Goal: Task Accomplishment & Management: Use online tool/utility

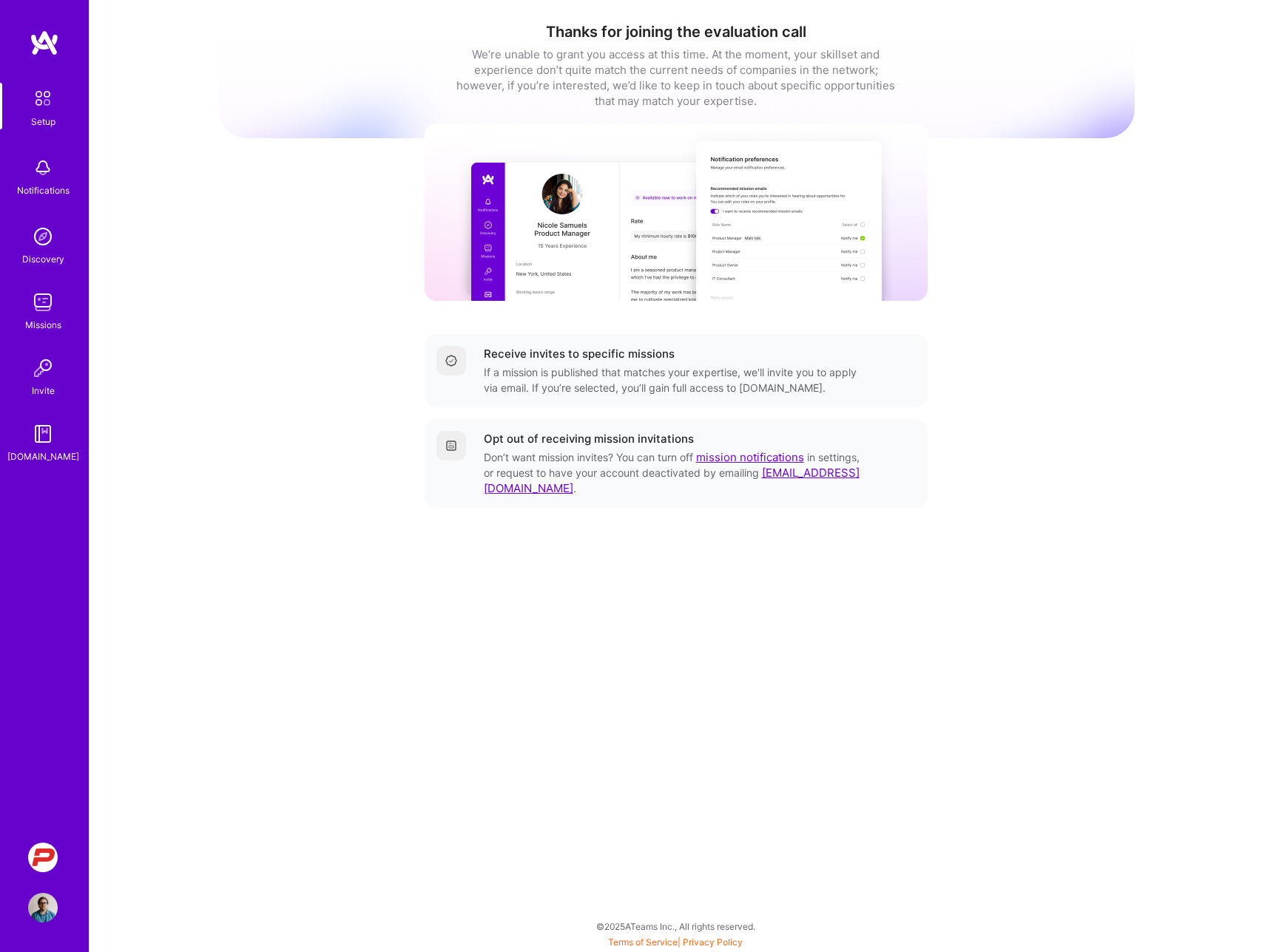
click at [47, 331] on div "Missions" at bounding box center [43, 325] width 36 height 15
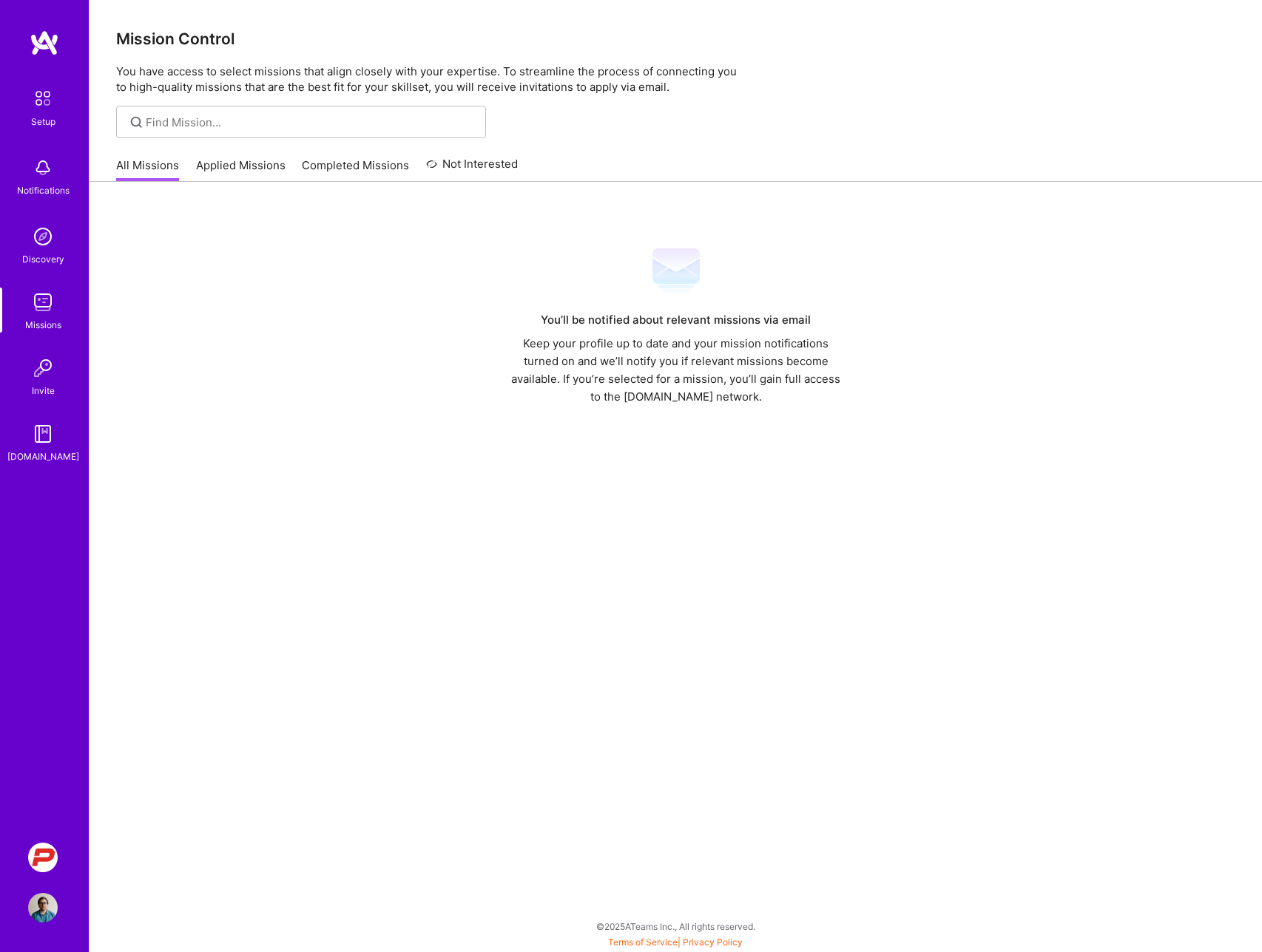
click at [36, 181] on img at bounding box center [42, 167] width 30 height 30
click at [51, 847] on img at bounding box center [42, 857] width 30 height 30
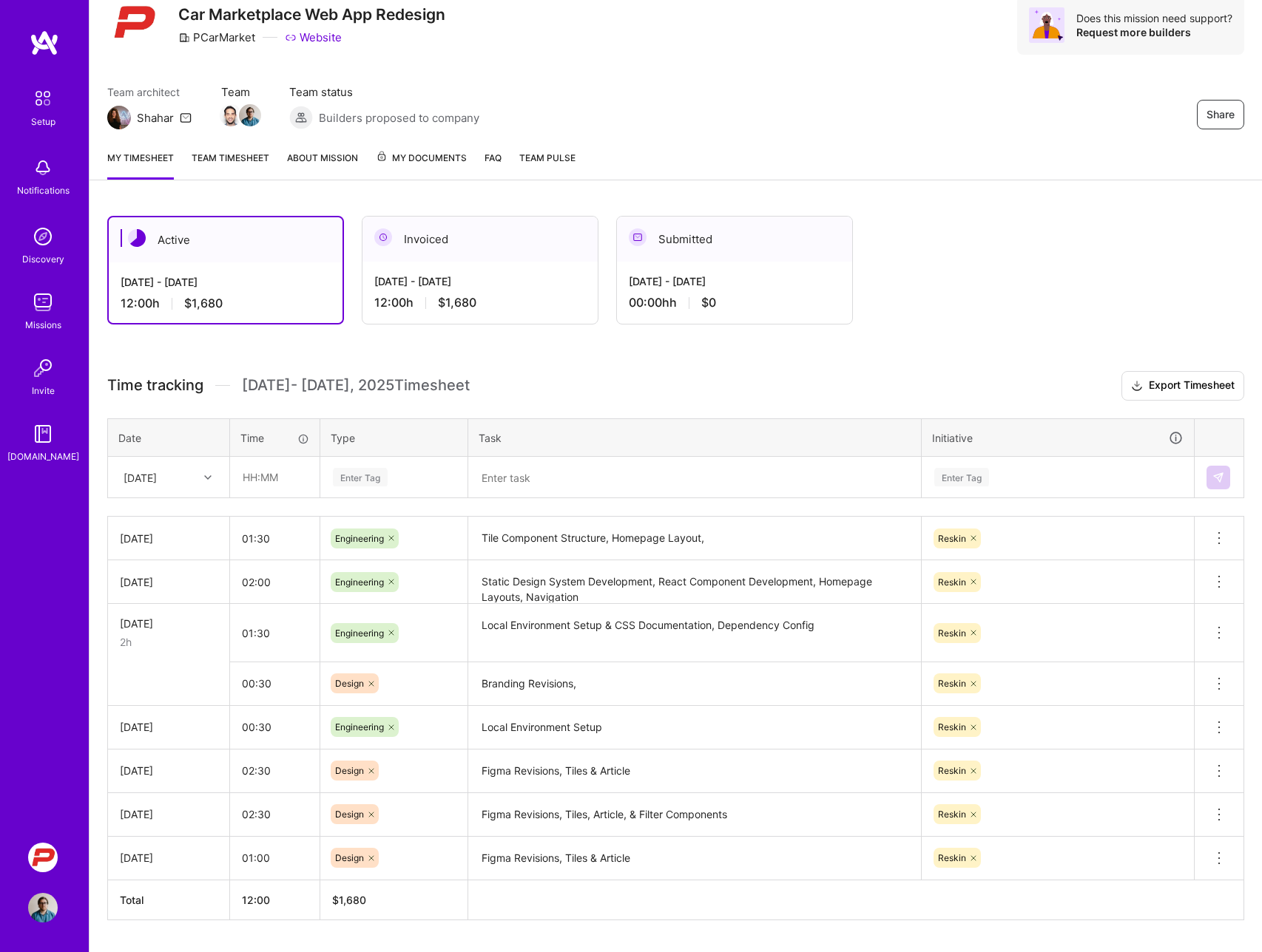
scroll to position [60, 0]
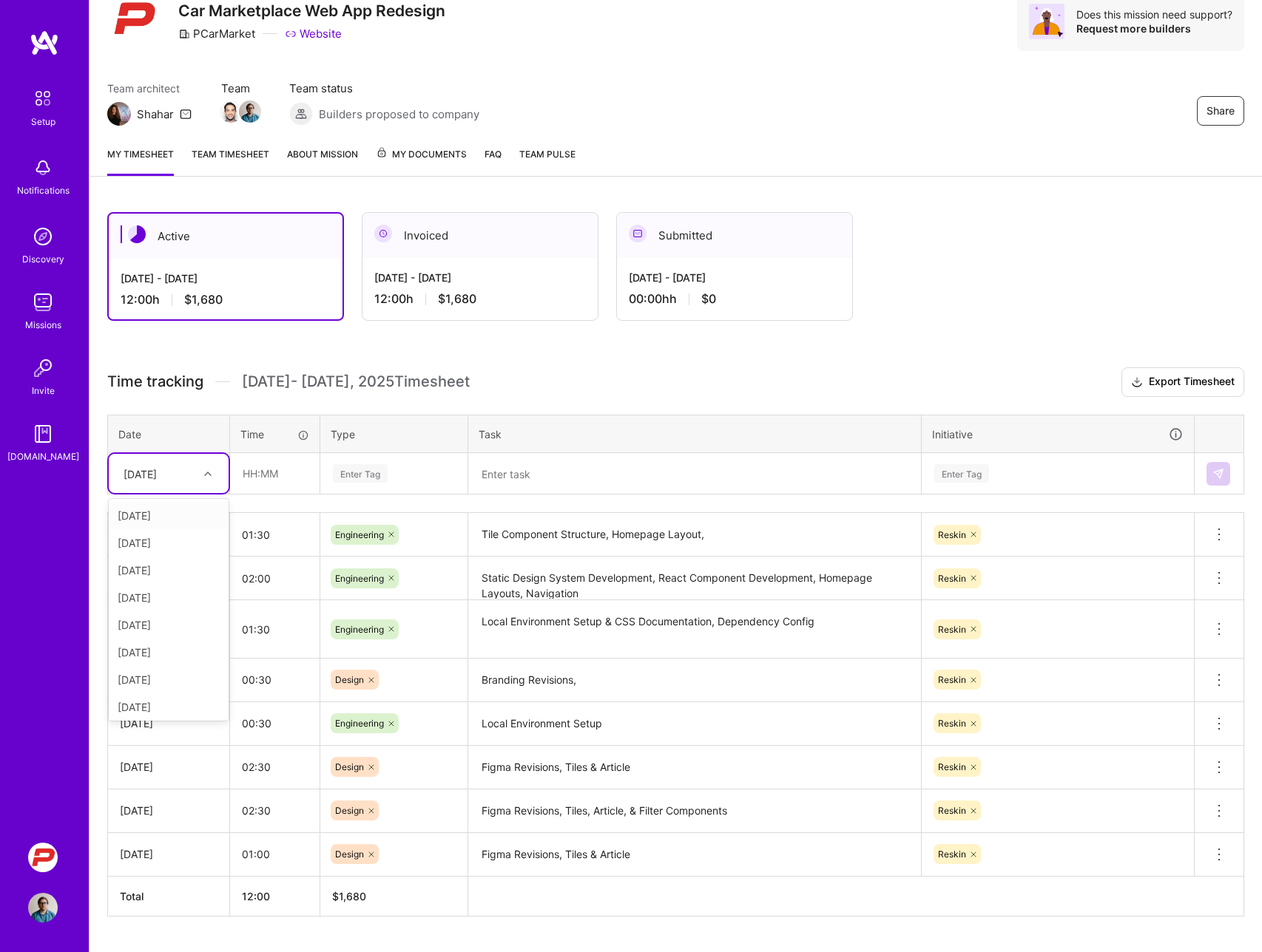
click at [208, 474] on icon at bounding box center [207, 474] width 7 height 7
click at [207, 429] on th "Date" at bounding box center [168, 434] width 122 height 38
click at [253, 482] on input "text" at bounding box center [274, 473] width 88 height 39
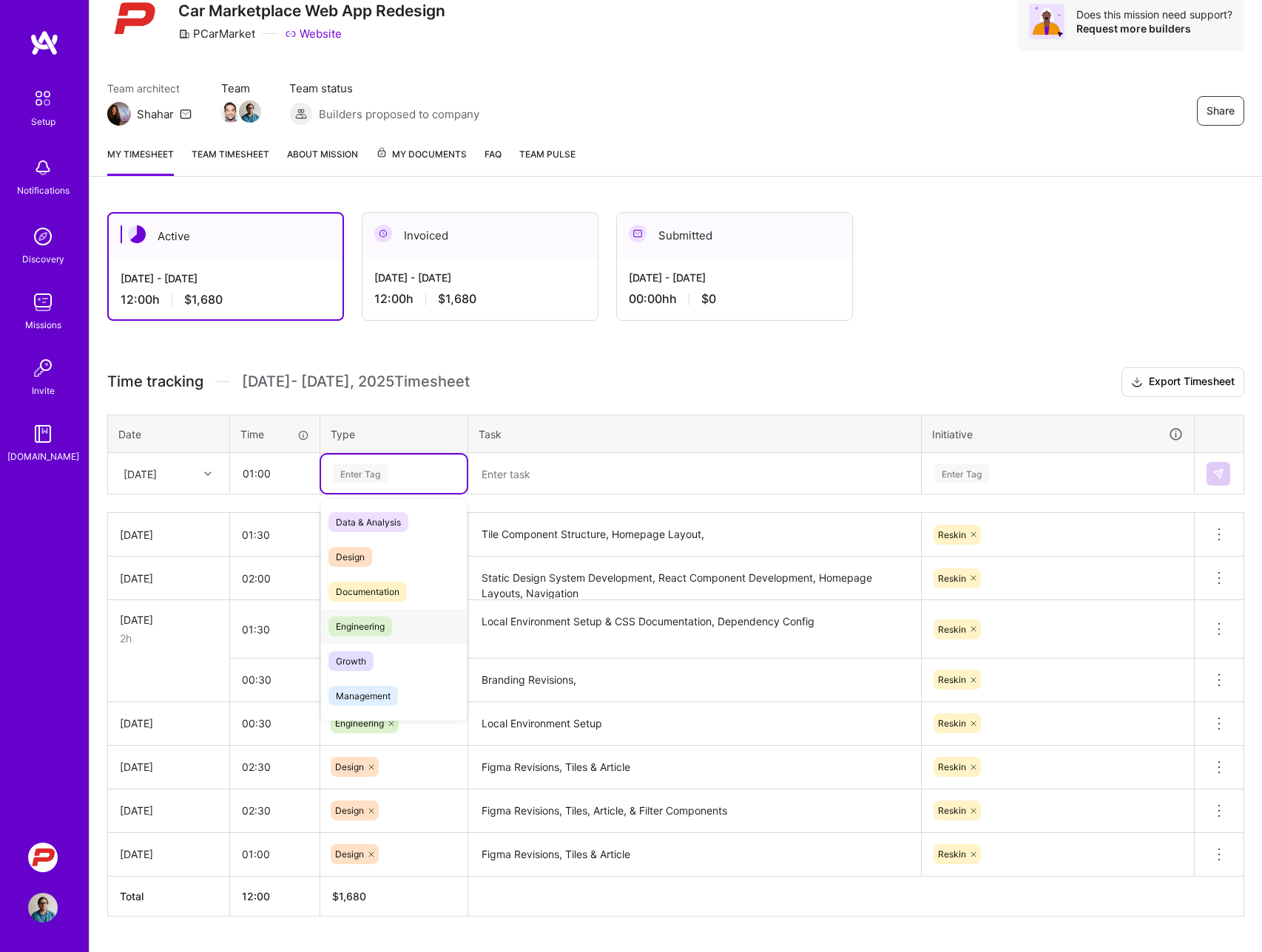
click at [352, 629] on span "Engineering" at bounding box center [361, 626] width 64 height 20
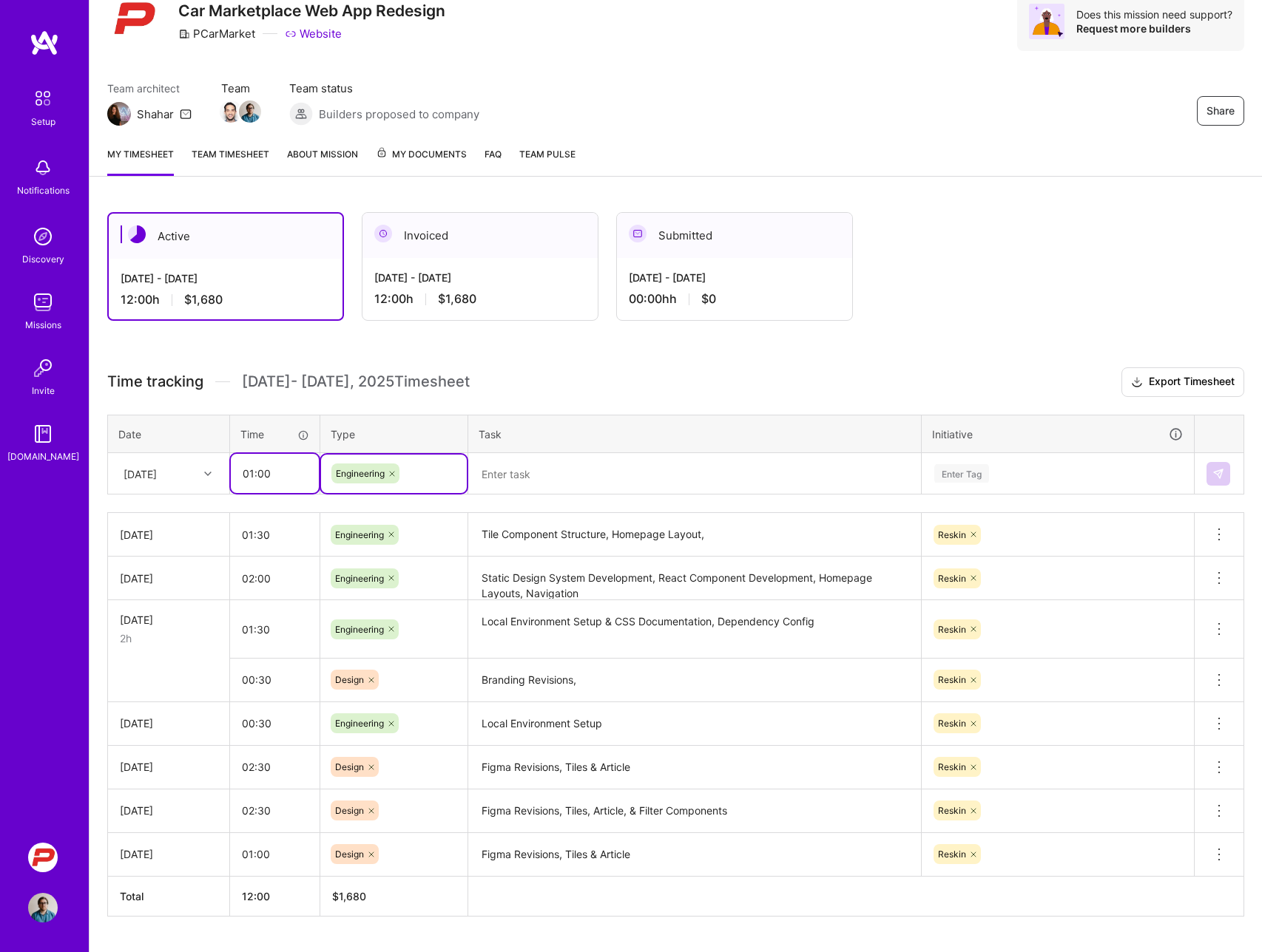
click at [282, 478] on input "01:00" at bounding box center [274, 473] width 88 height 39
type input "00:30"
click at [519, 482] on textarea at bounding box center [695, 474] width 450 height 38
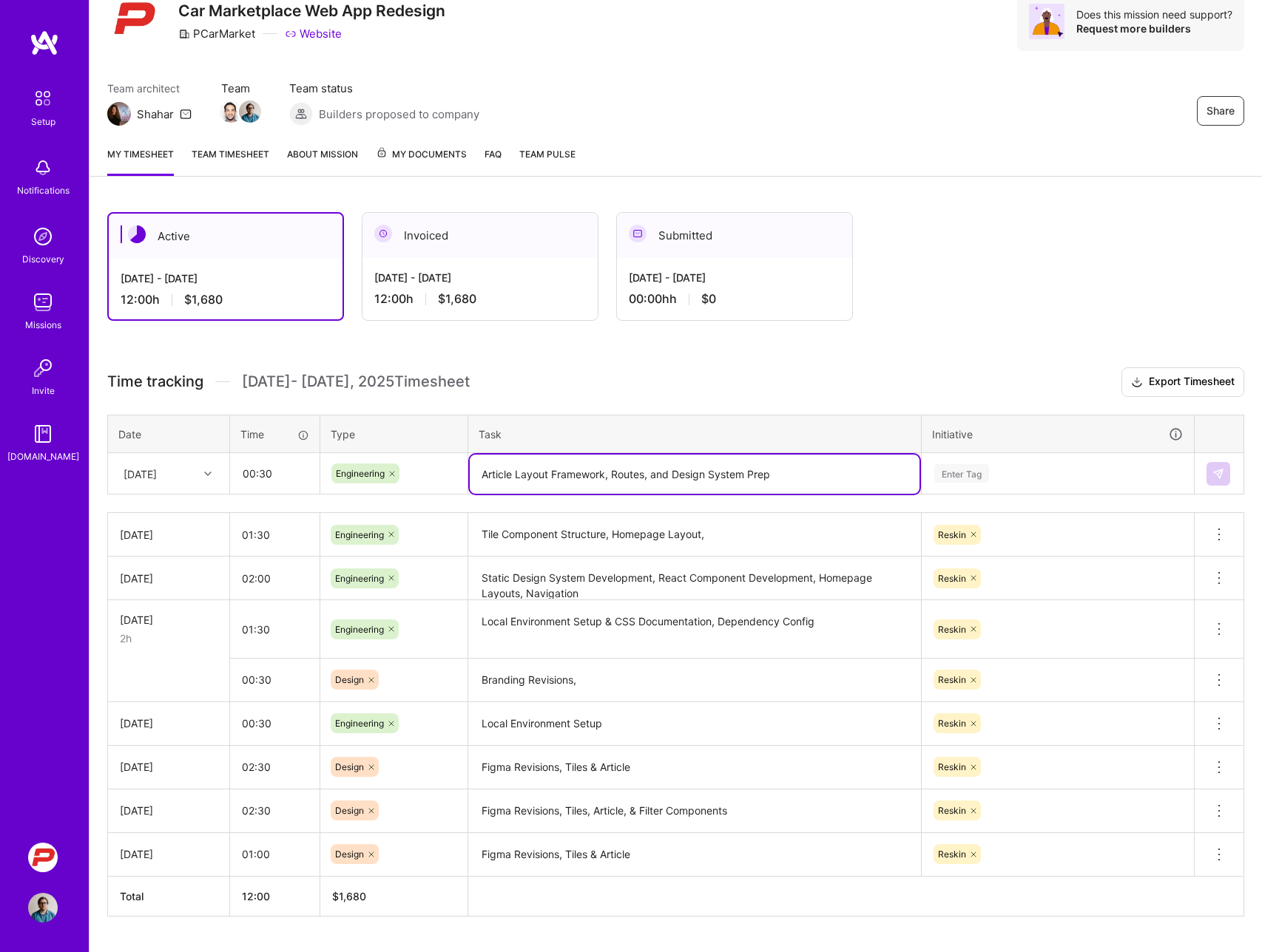
type textarea "Article Layout Framework, Routes, and Design System Prep"
click at [957, 479] on div "Enter Tag" at bounding box center [961, 473] width 55 height 23
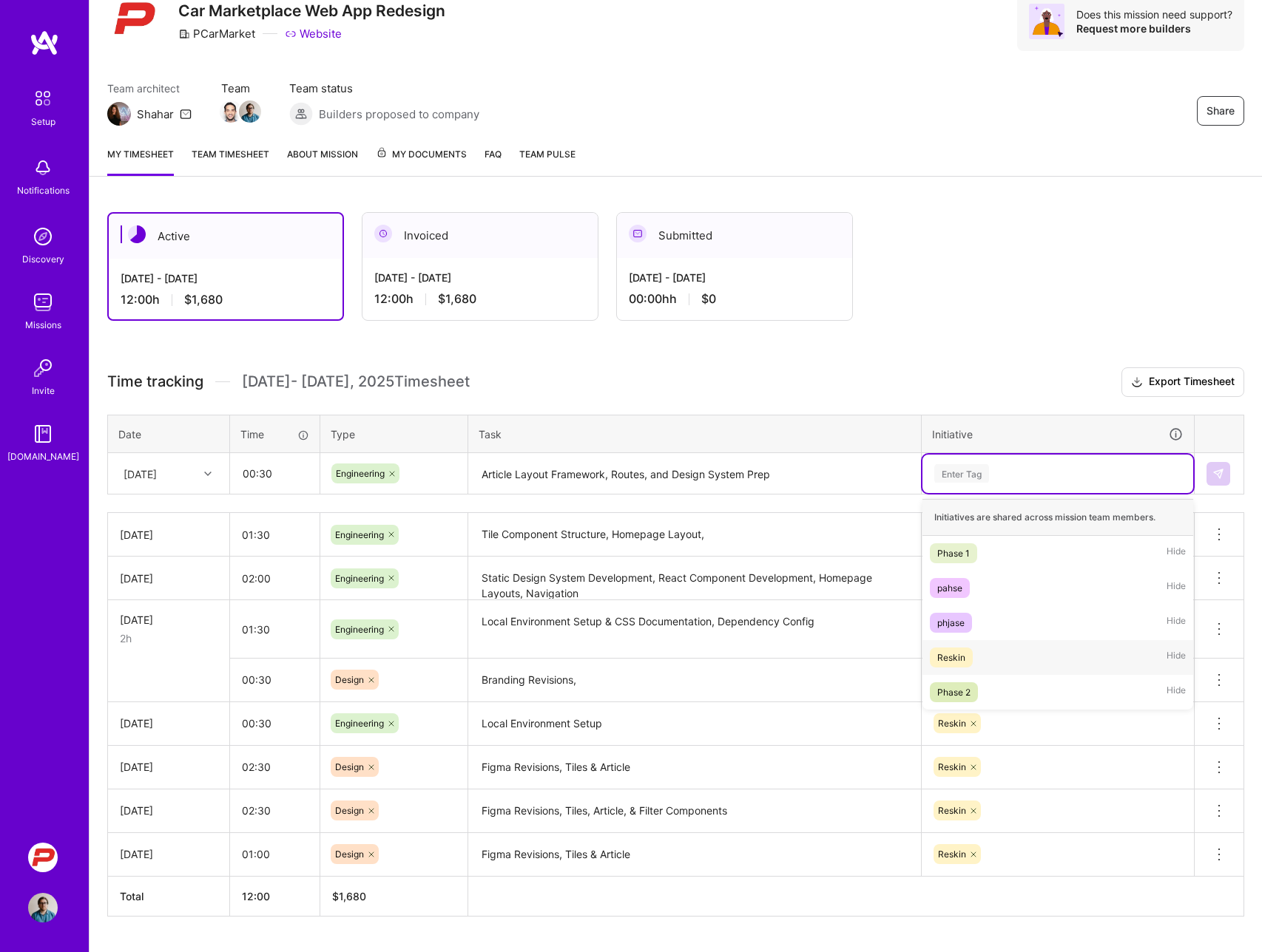
click at [960, 645] on div "Reskin Hide" at bounding box center [1057, 658] width 270 height 35
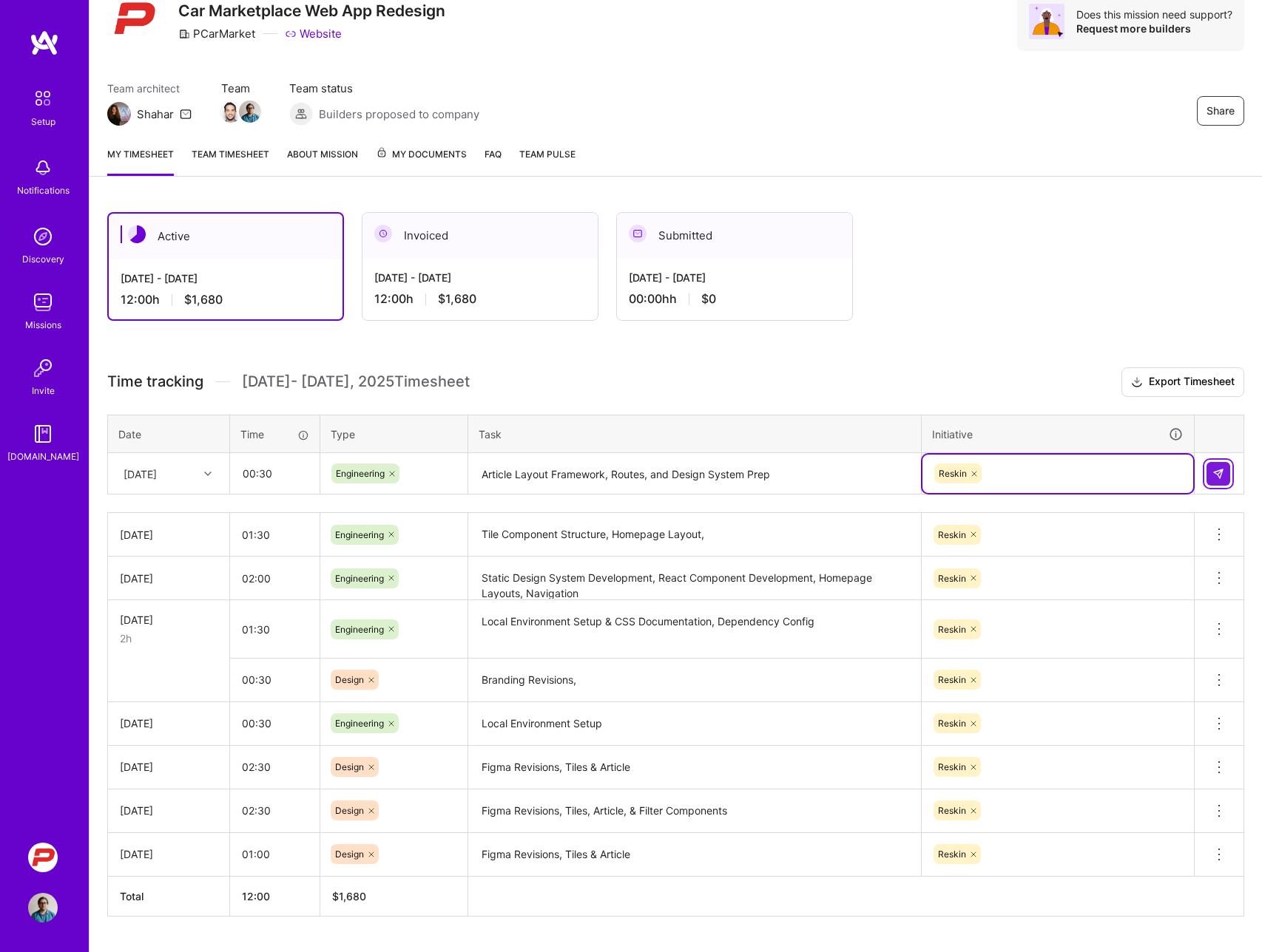
click at [1227, 473] on button at bounding box center [1218, 474] width 24 height 24
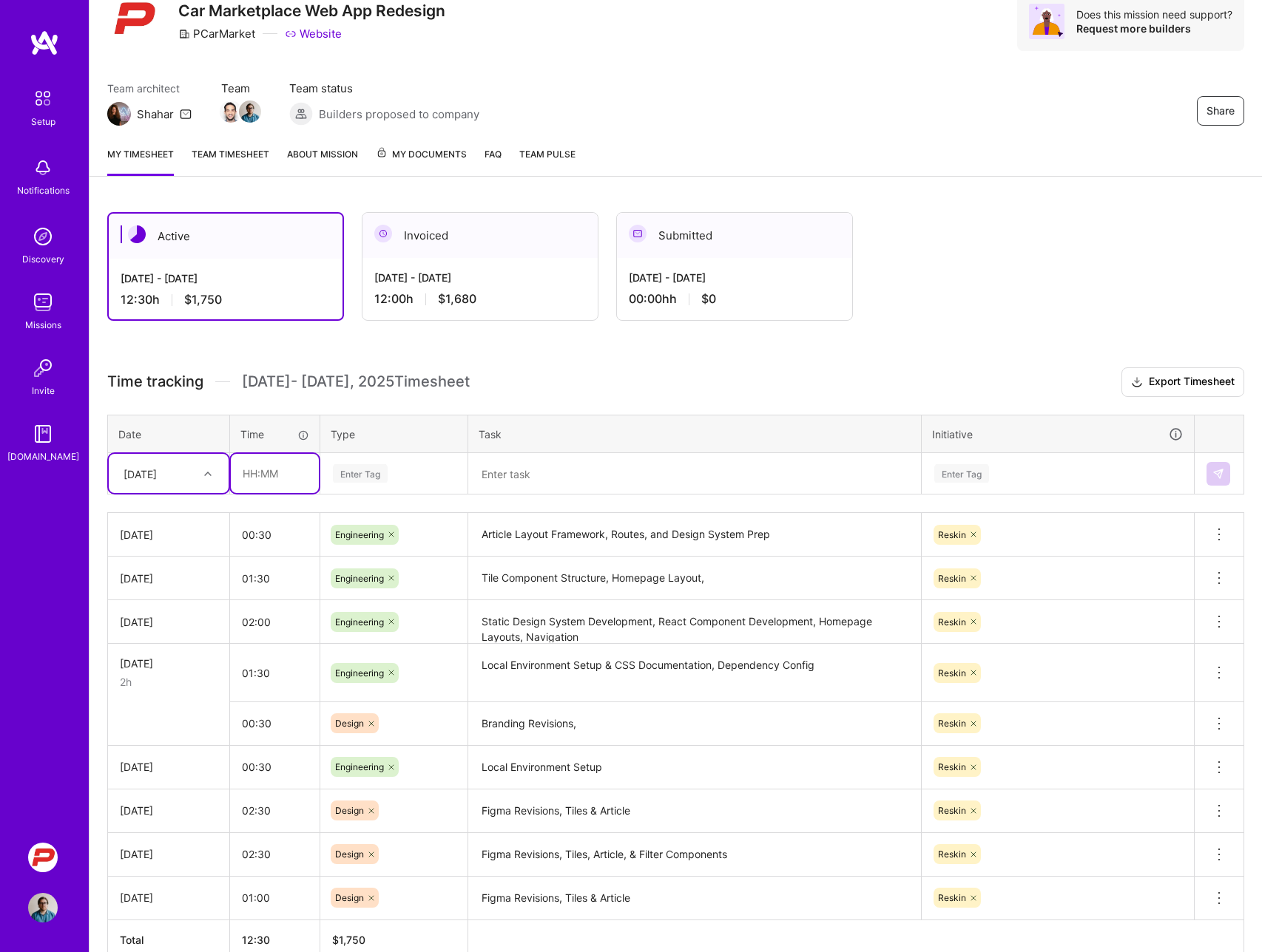
click at [280, 478] on input "text" at bounding box center [274, 473] width 88 height 39
type input "00:30"
click at [337, 480] on div "Enter Tag" at bounding box center [360, 473] width 55 height 23
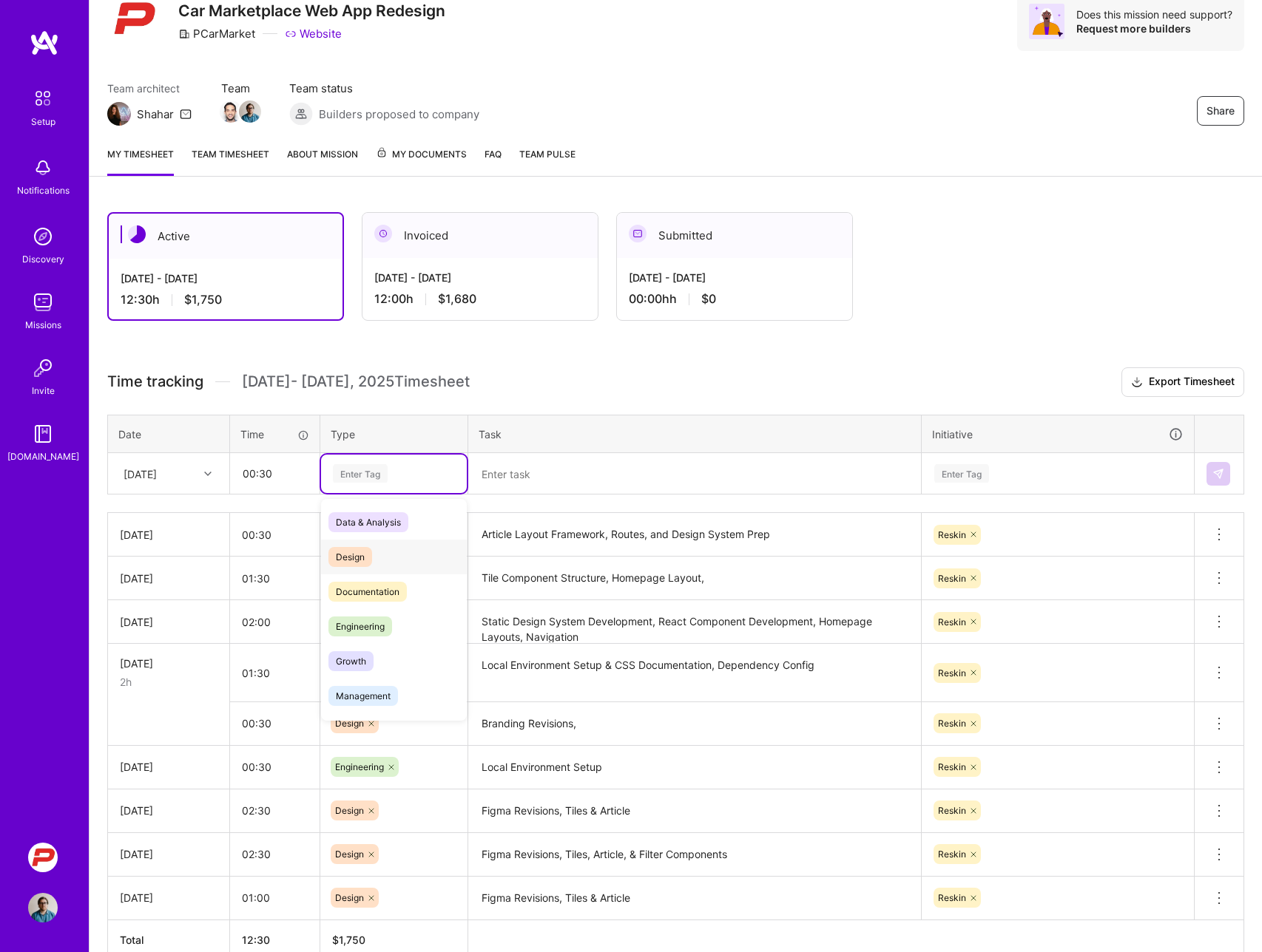
click at [354, 555] on span "Design" at bounding box center [350, 557] width 44 height 20
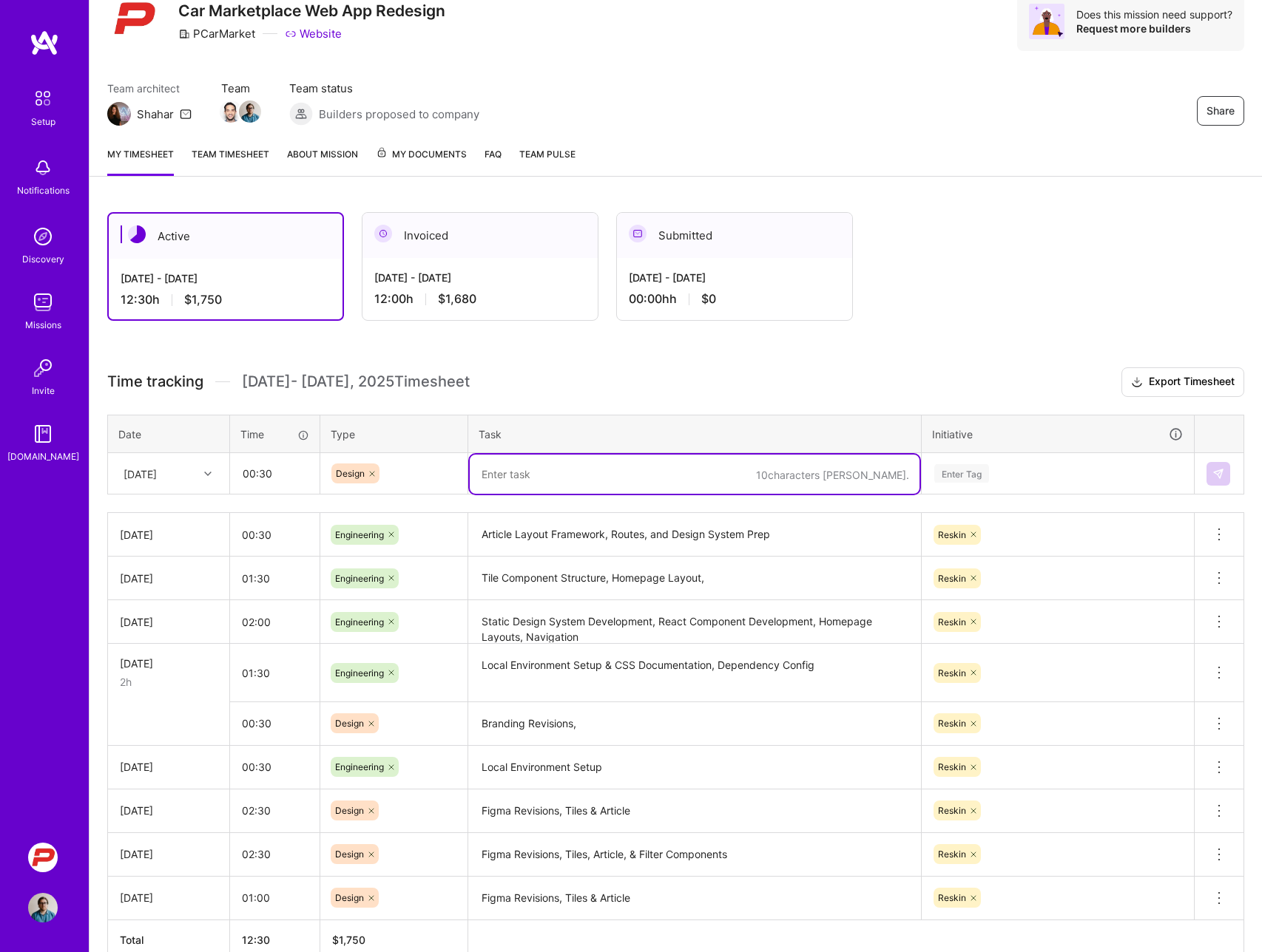
click at [523, 486] on textarea at bounding box center [695, 474] width 450 height 39
click at [969, 478] on div "Enter Tag" at bounding box center [961, 473] width 55 height 23
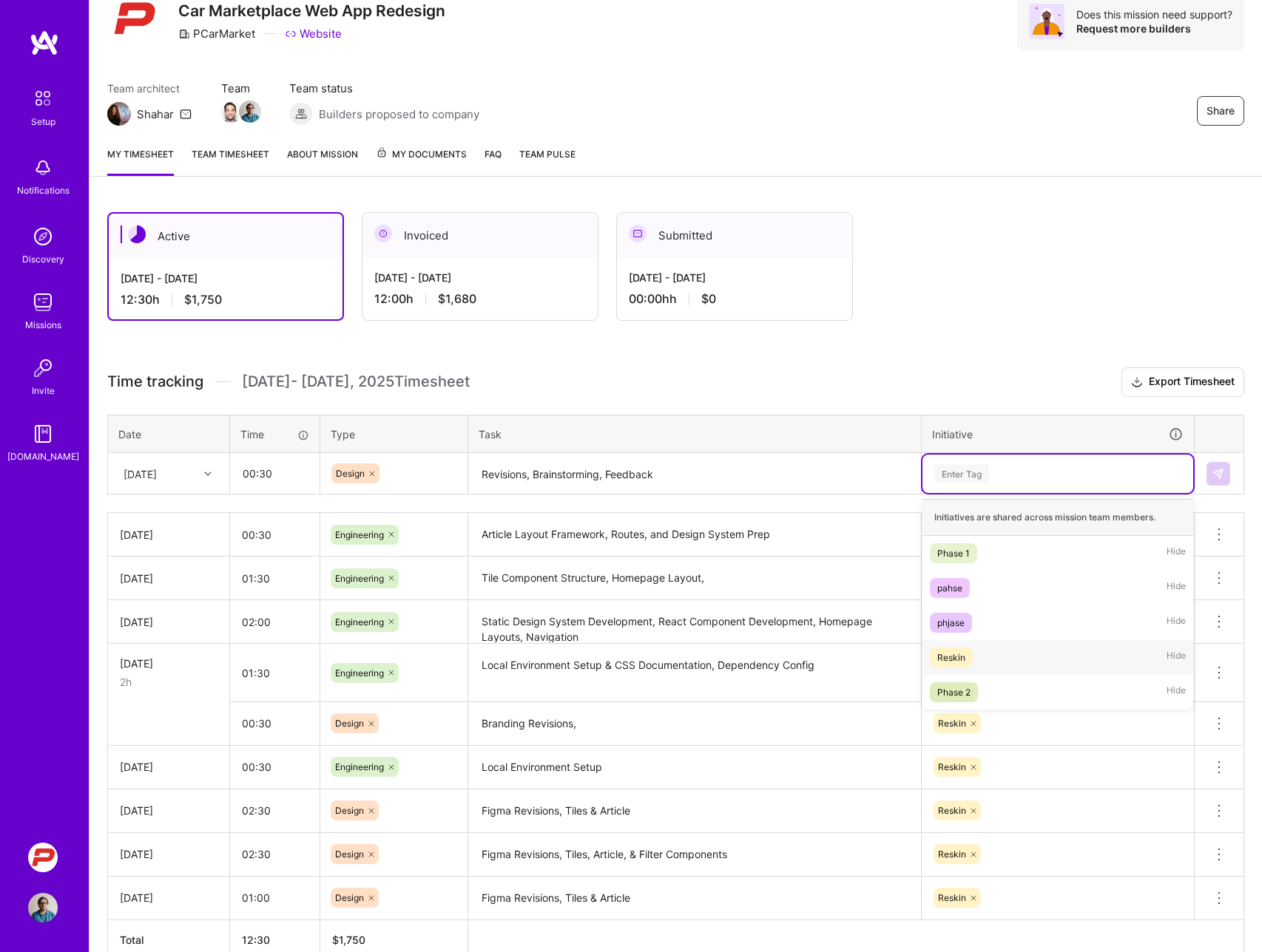
click at [962, 651] on div "Reskin" at bounding box center [951, 657] width 28 height 15
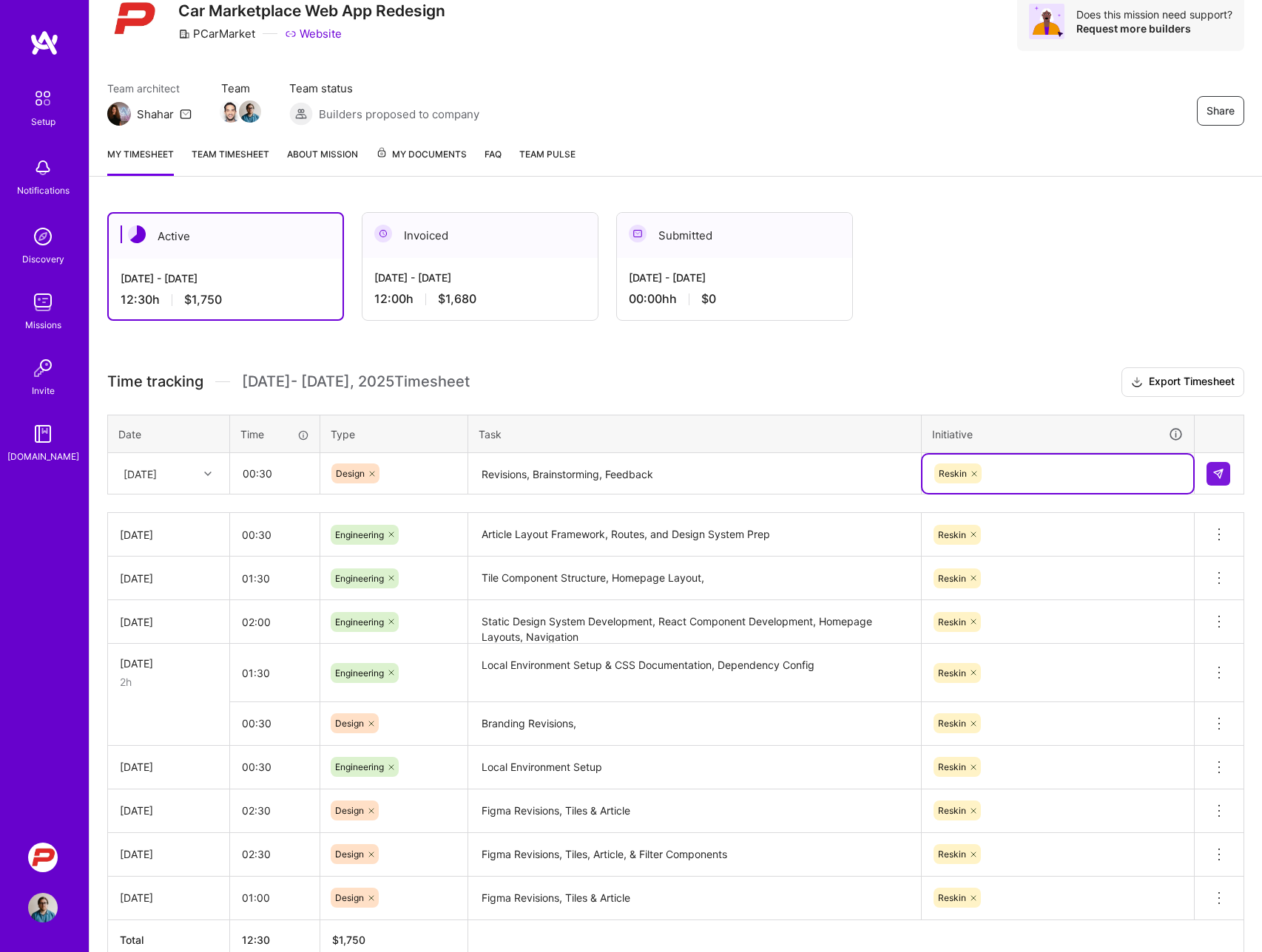
click at [684, 477] on textarea "Revisions, Brainstorming, Feedback" at bounding box center [695, 474] width 450 height 39
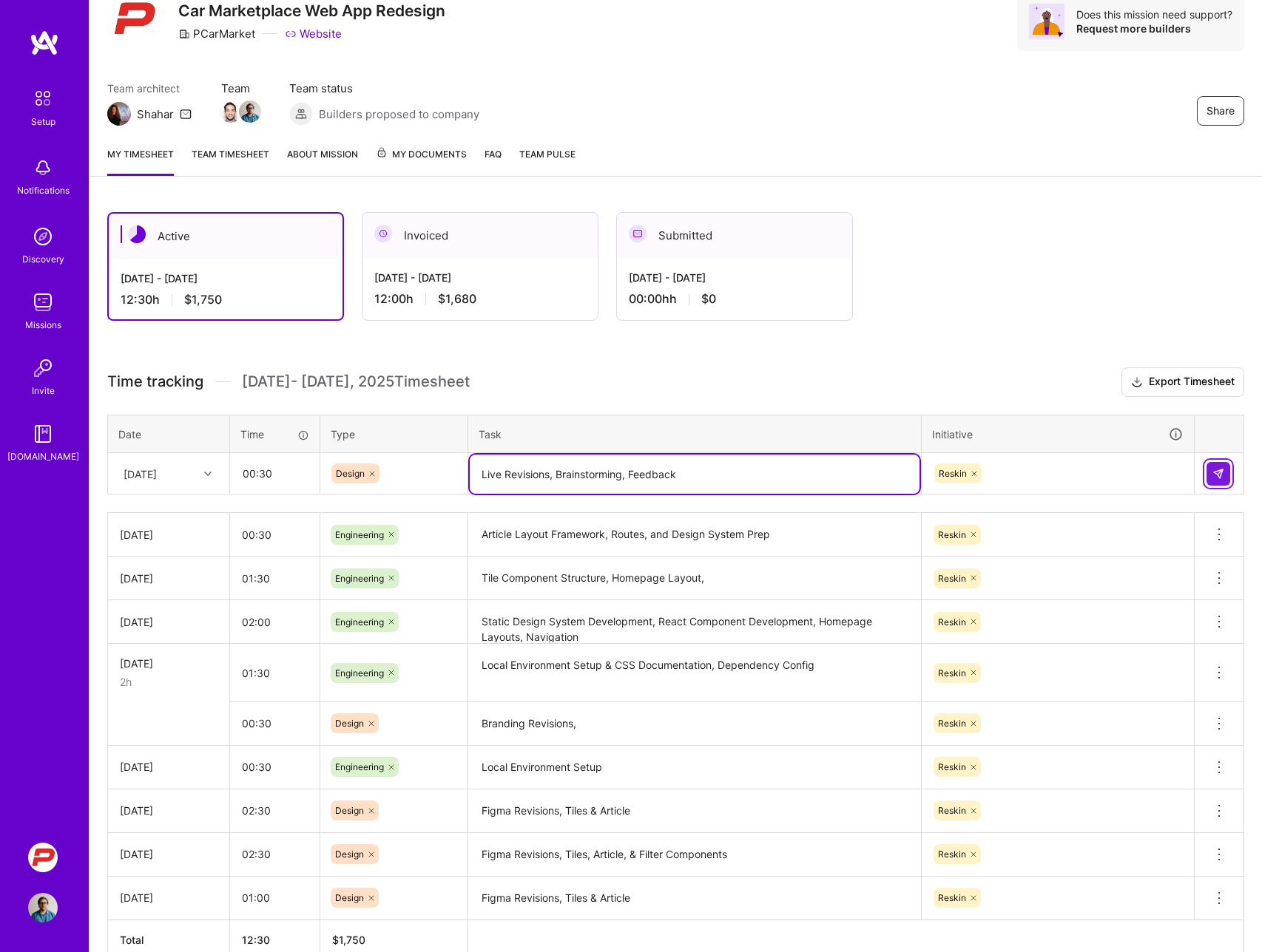
type textarea "Live Revisions, Brainstorming, Feedback"
click at [1216, 474] on img at bounding box center [1218, 474] width 12 height 12
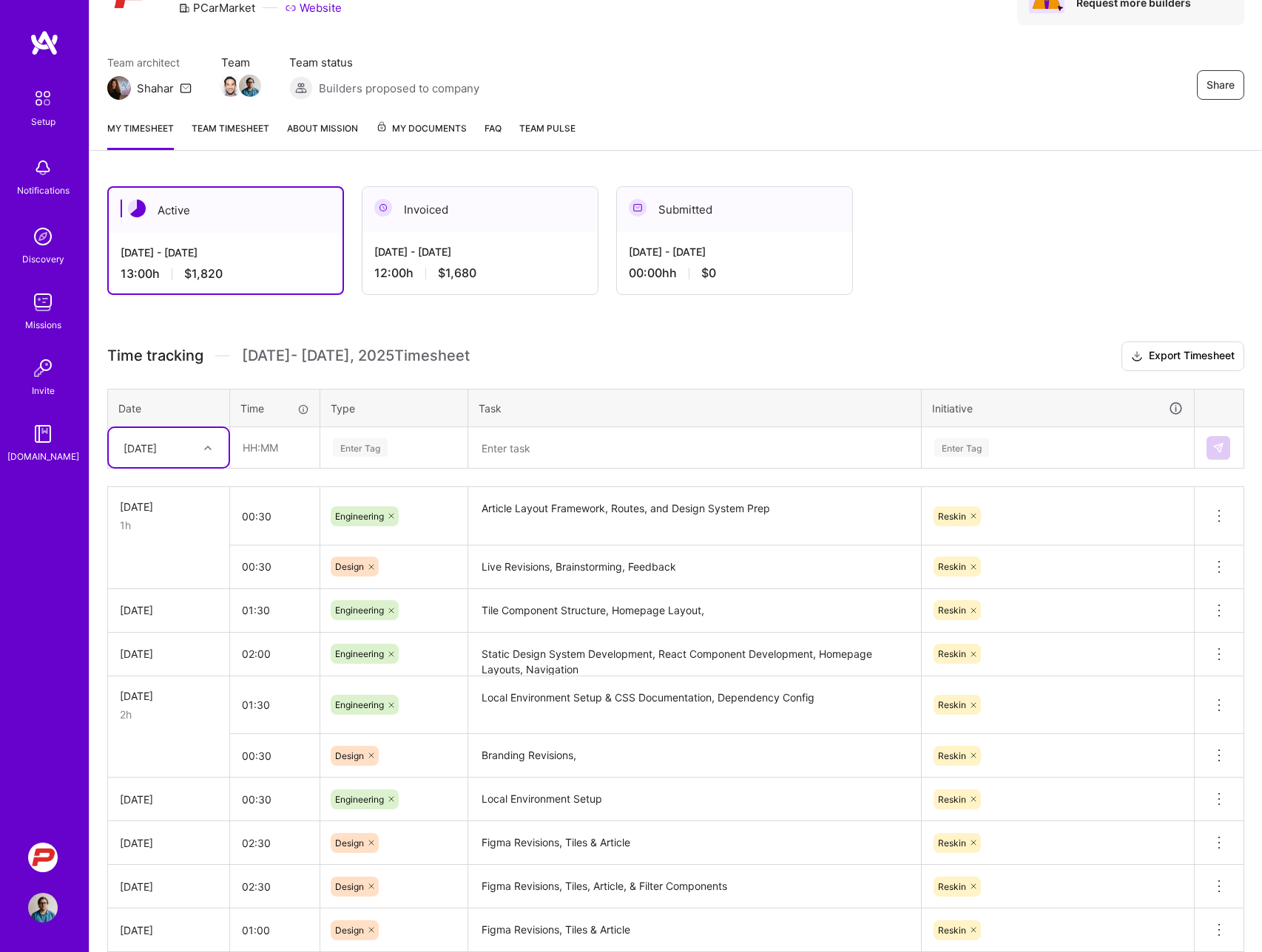
scroll to position [85, 0]
click at [558, 350] on h3 "Time tracking [DATE] - [DATE] Timesheet Export Timesheet" at bounding box center [675, 356] width 1137 height 30
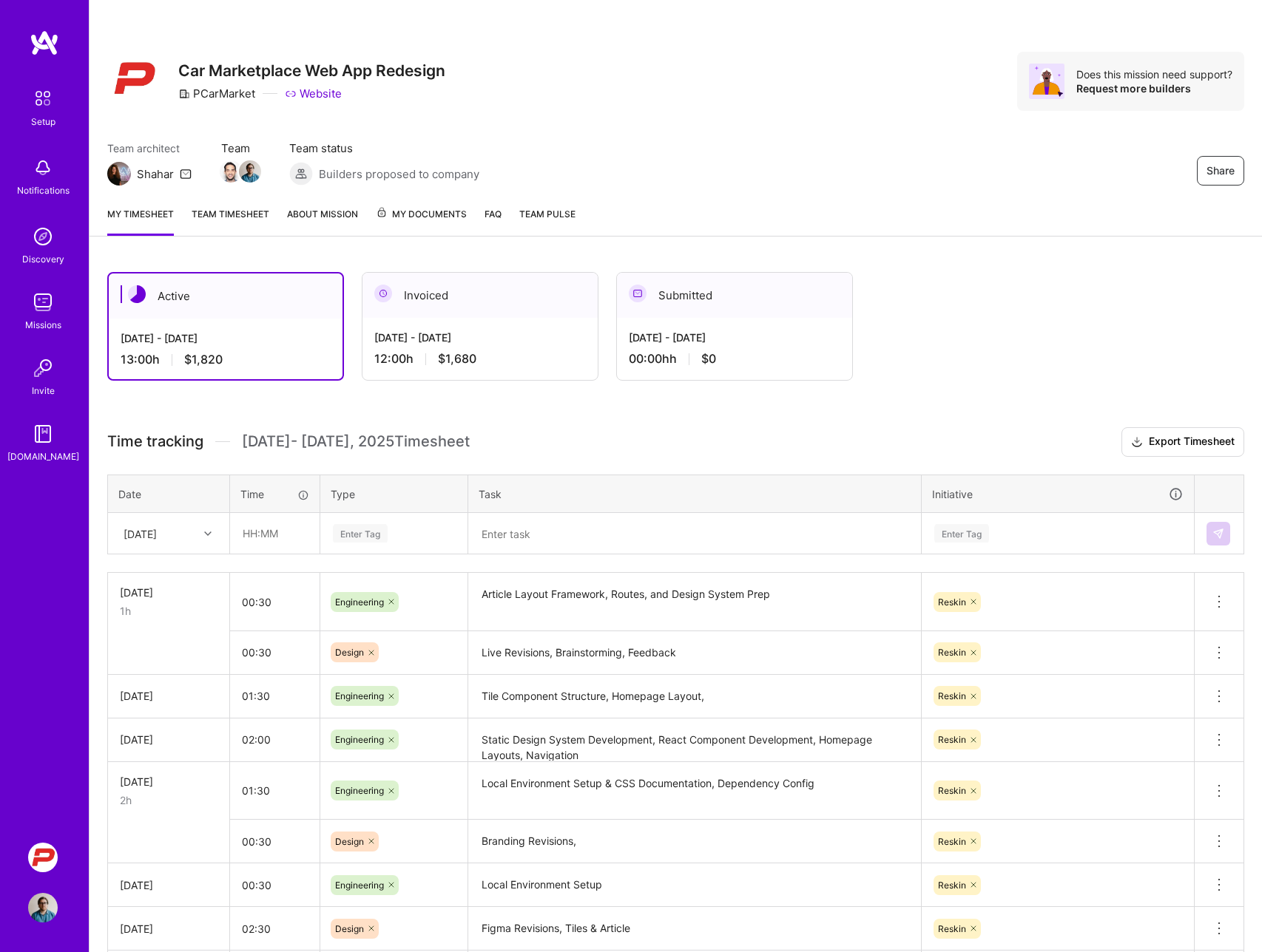
click at [551, 103] on div "Share Car Marketplace Web App Redesign PCarMarket Website Does this mission nee…" at bounding box center [675, 81] width 1137 height 59
